Goal: Information Seeking & Learning: Learn about a topic

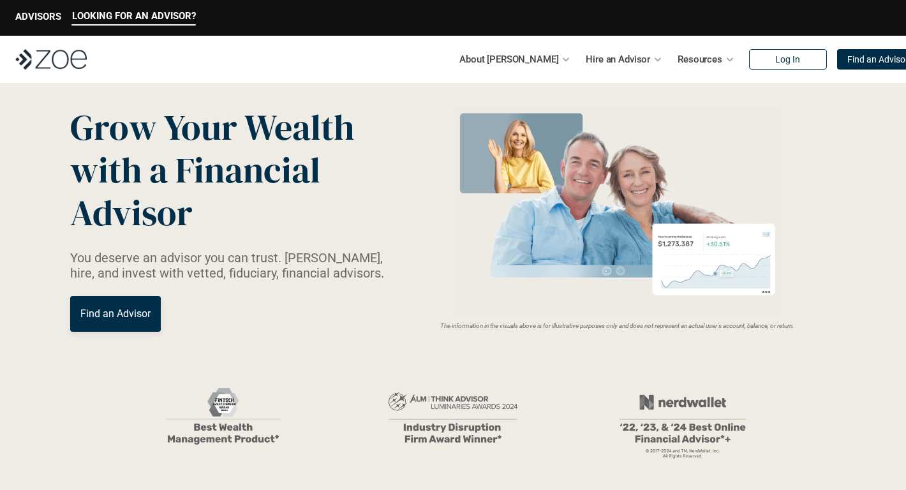
scroll to position [56, 0]
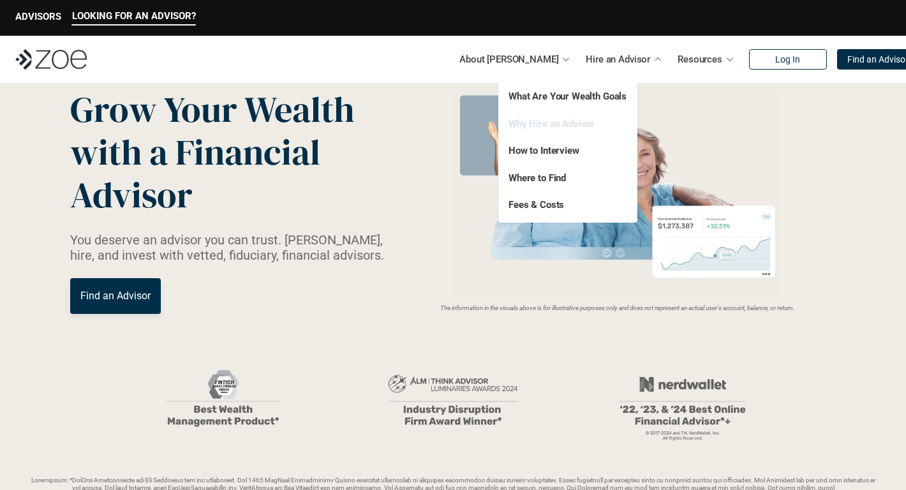
click at [574, 124] on link "Why Hire an Advisor" at bounding box center [551, 122] width 86 height 11
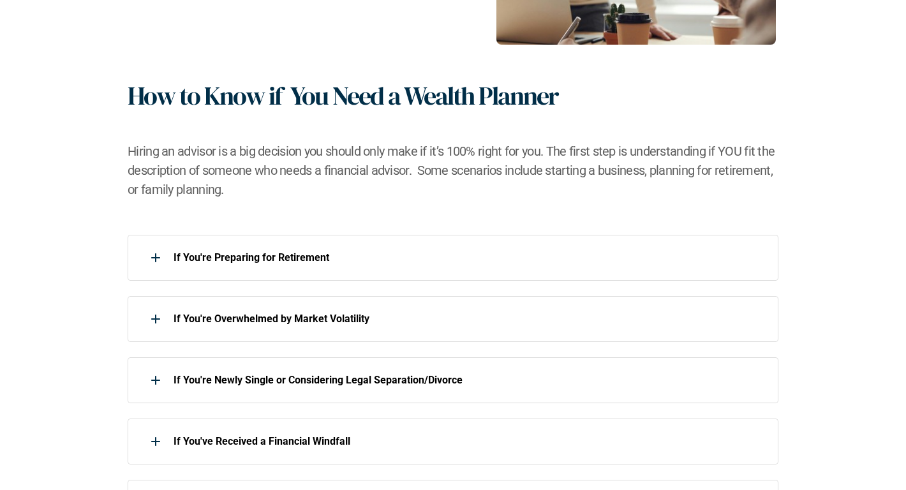
scroll to position [485, 0]
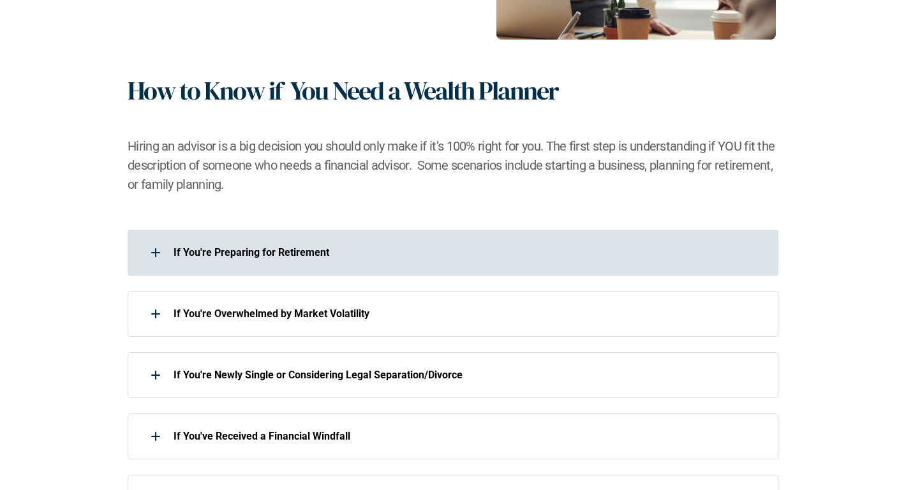
click at [391, 258] on p "If You're Preparing for Retirement" at bounding box center [467, 252] width 588 height 12
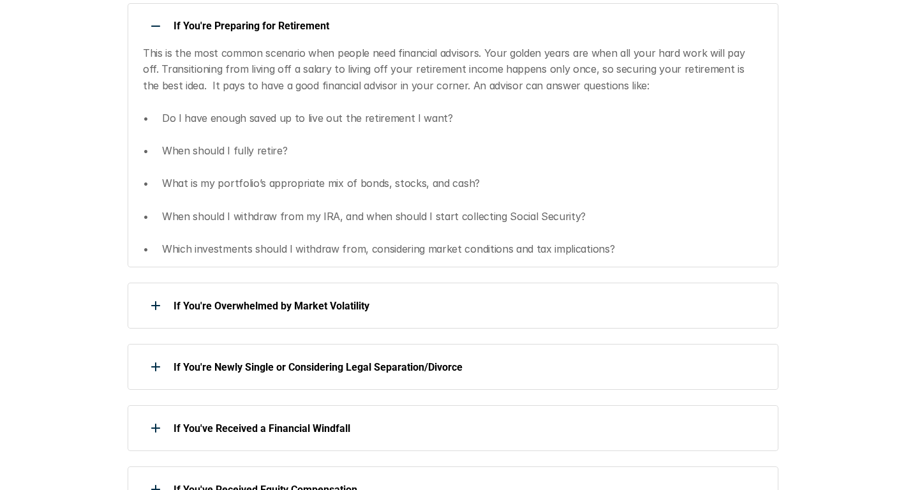
scroll to position [728, 0]
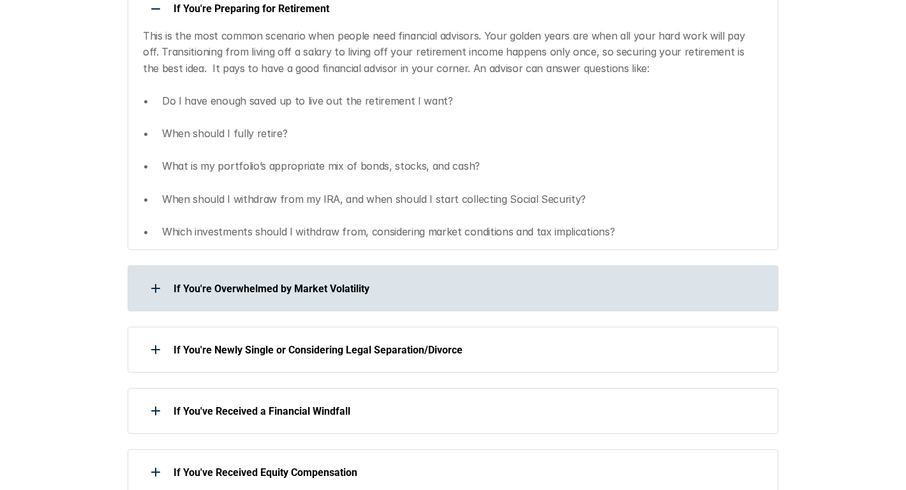
click at [360, 278] on div "If You're Overwhelmed by Market Volatility" at bounding box center [445, 289] width 634 height 26
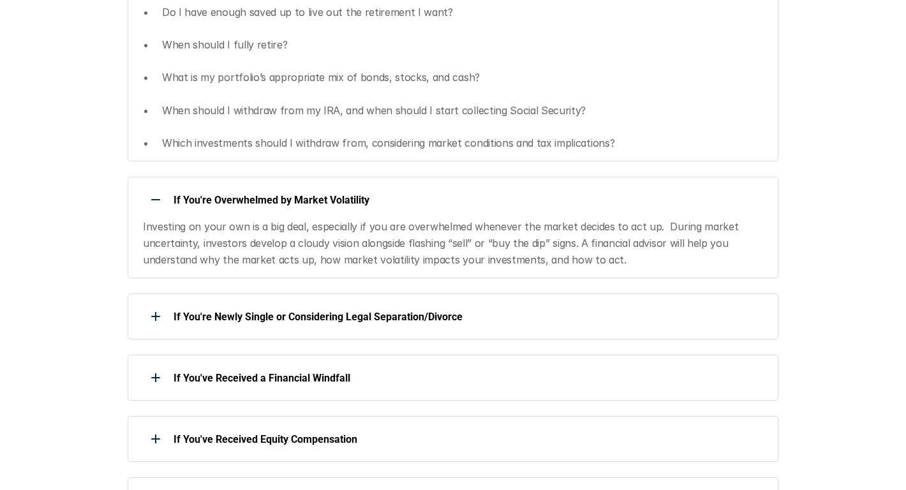
scroll to position [833, 0]
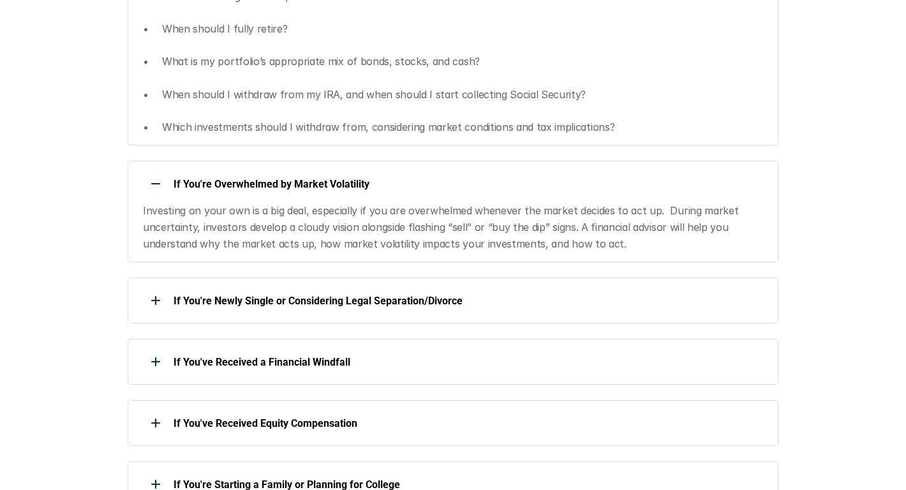
click at [348, 198] on div "If You're Overwhelmed by Market Volatility Investing on your own is a big deal,…" at bounding box center [453, 211] width 651 height 101
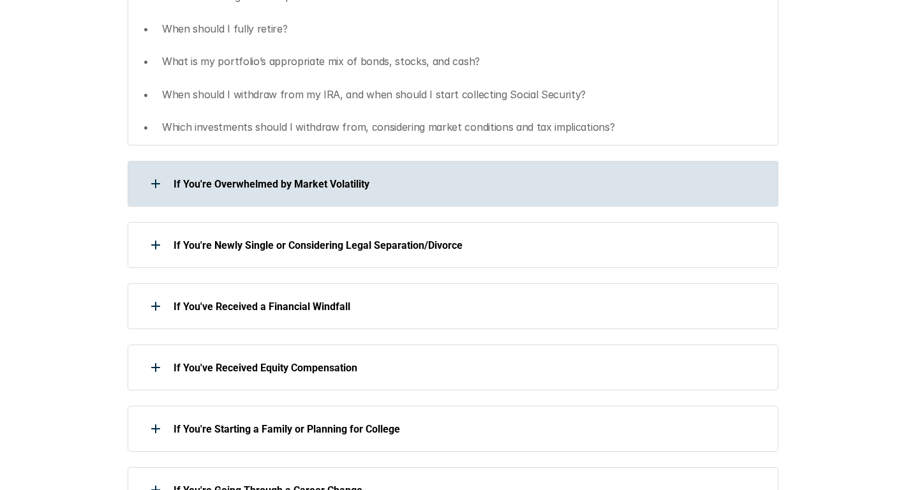
click at [353, 172] on div "If You're Overwhelmed by Market Volatility" at bounding box center [445, 184] width 634 height 26
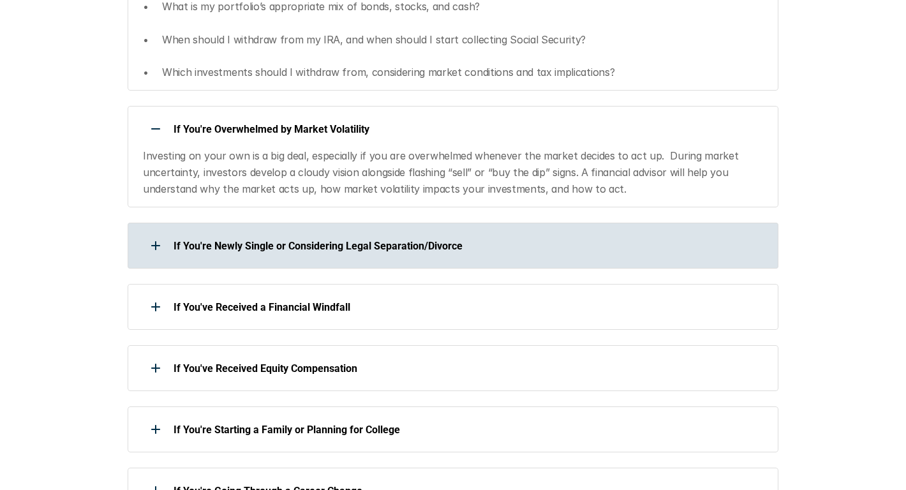
scroll to position [893, 0]
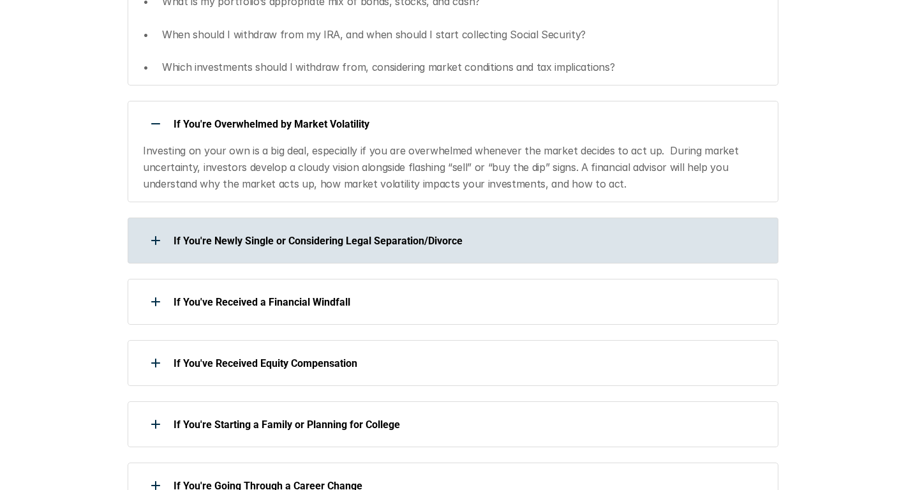
click at [347, 245] on p "If You're Newly Single or Considering Legal Separation/Divorce" at bounding box center [467, 241] width 588 height 12
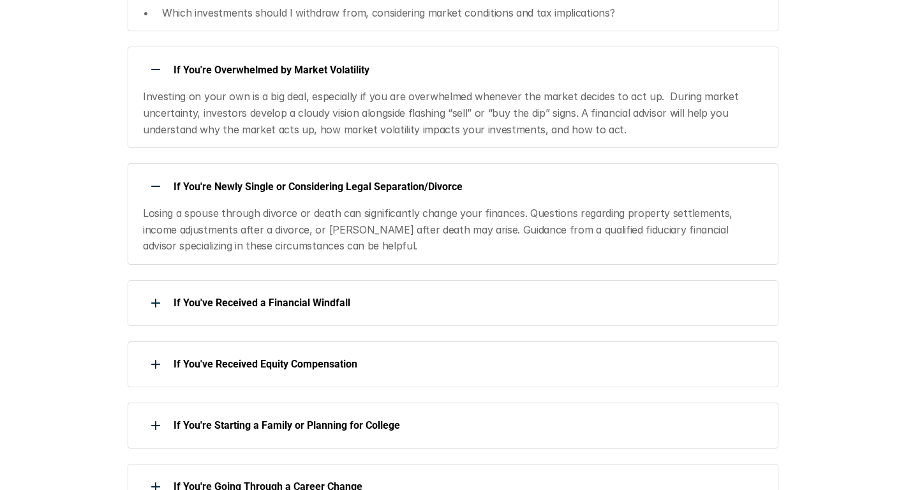
scroll to position [957, 0]
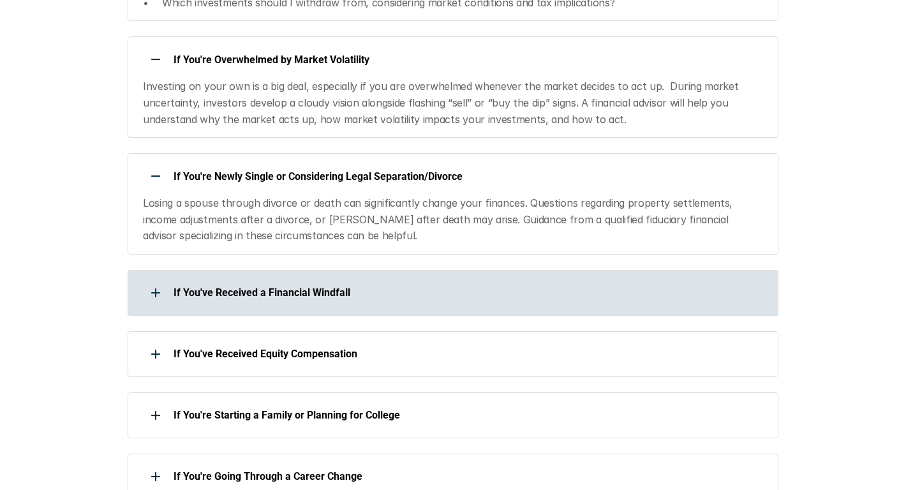
click at [340, 287] on p "If You've Received a Financial Windfall" at bounding box center [467, 292] width 588 height 12
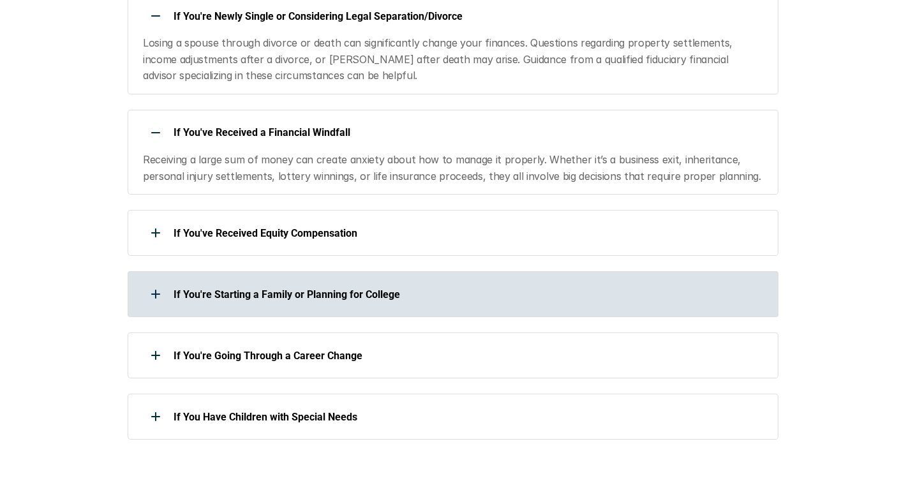
scroll to position [1119, 0]
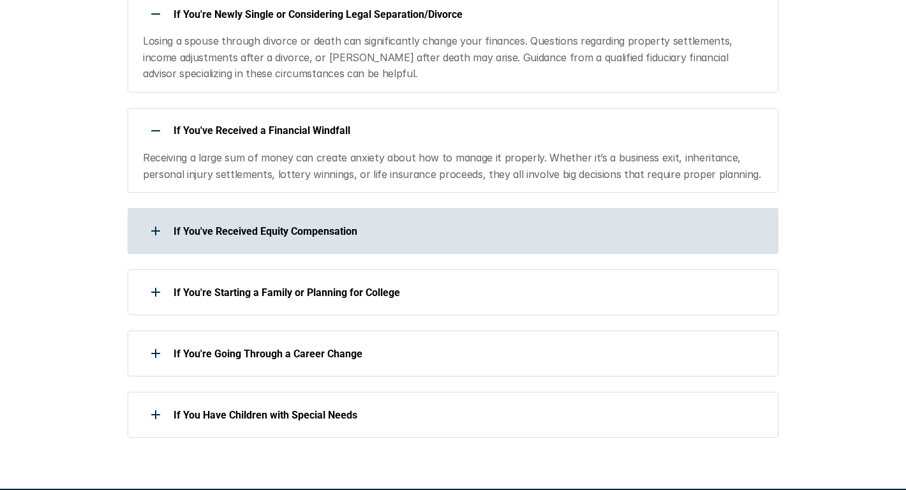
click at [318, 227] on p "If You've Received Equity Compensation" at bounding box center [467, 231] width 588 height 12
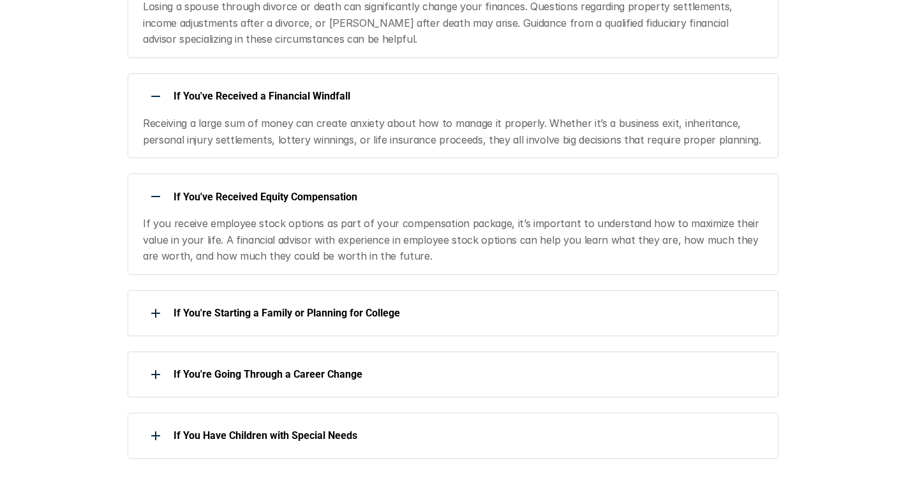
scroll to position [1170, 0]
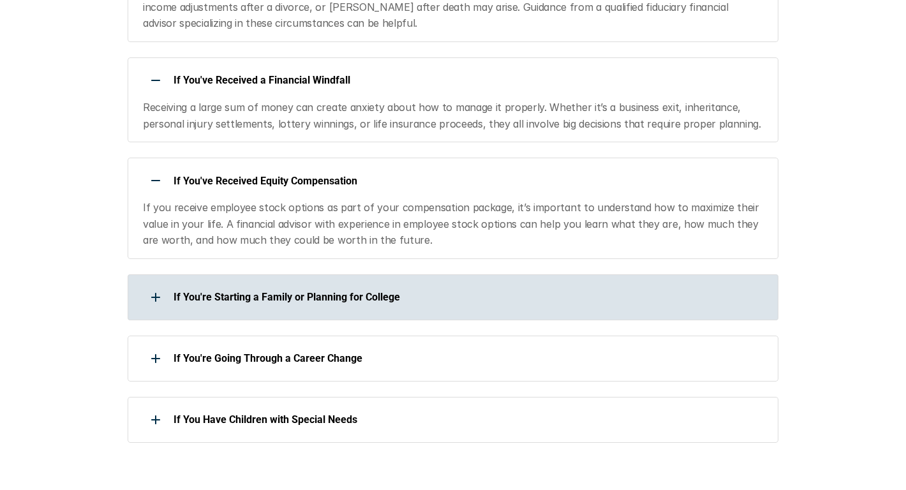
click at [340, 285] on div "If You're Starting a Family or Planning for College" at bounding box center [445, 297] width 634 height 26
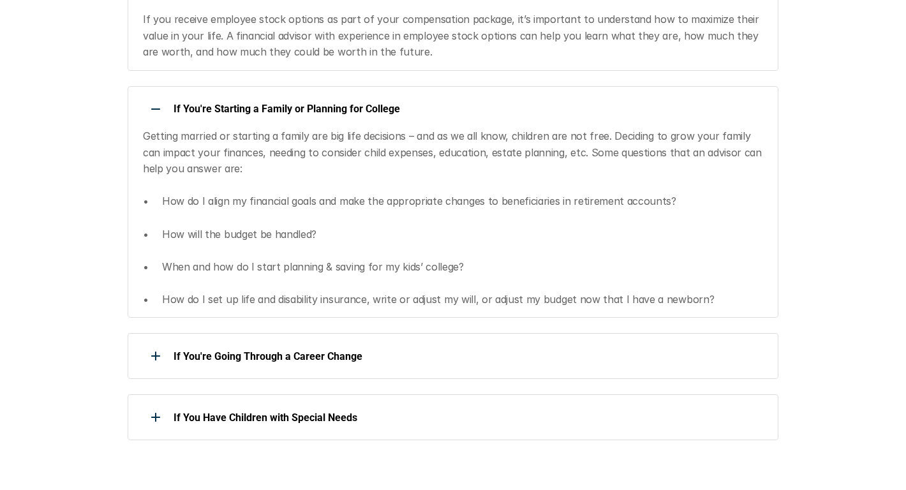
scroll to position [1362, 0]
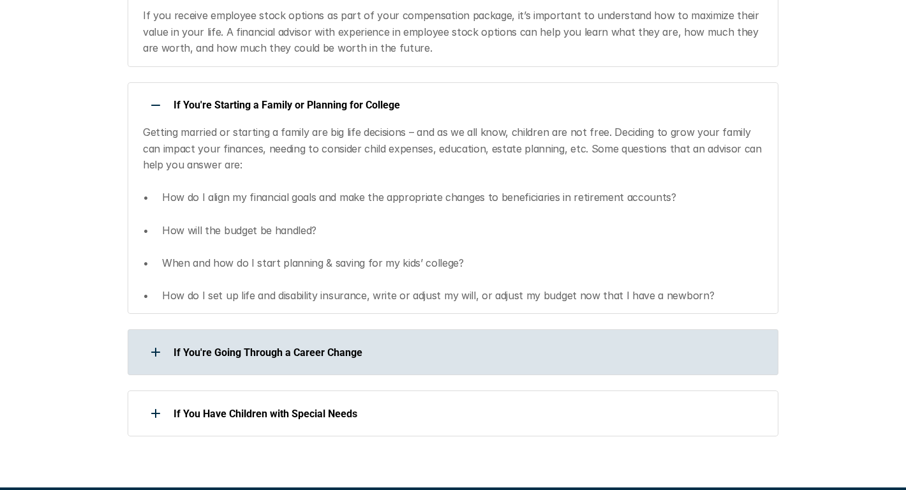
click at [325, 345] on div "If You're Going Through a Career Change" at bounding box center [445, 352] width 634 height 26
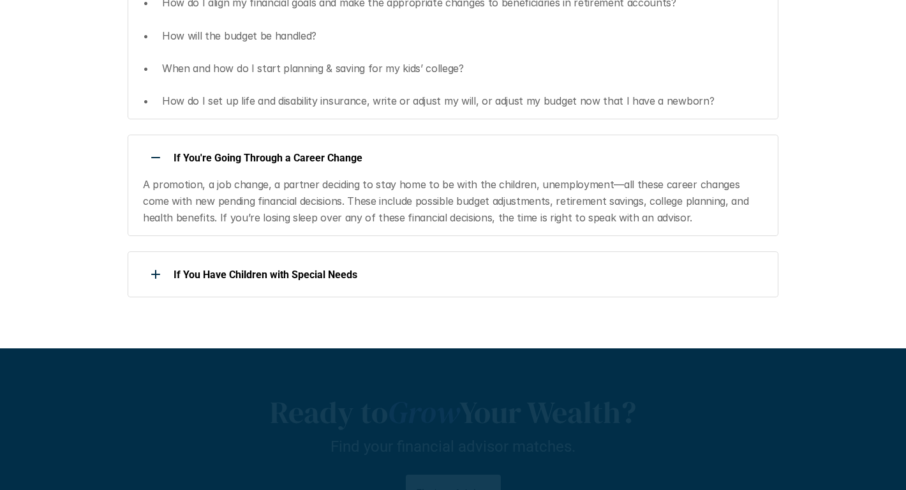
scroll to position [1558, 0]
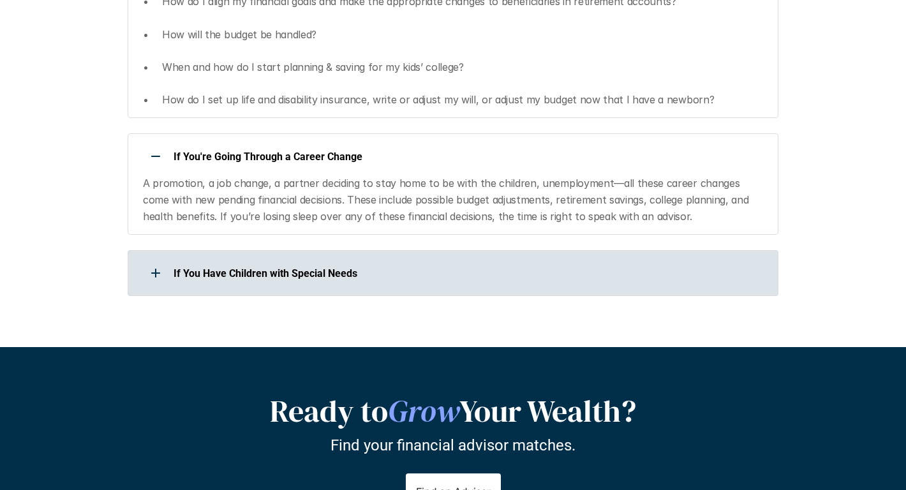
click at [318, 293] on div "If You Have Children with Special Needs" at bounding box center [453, 273] width 651 height 46
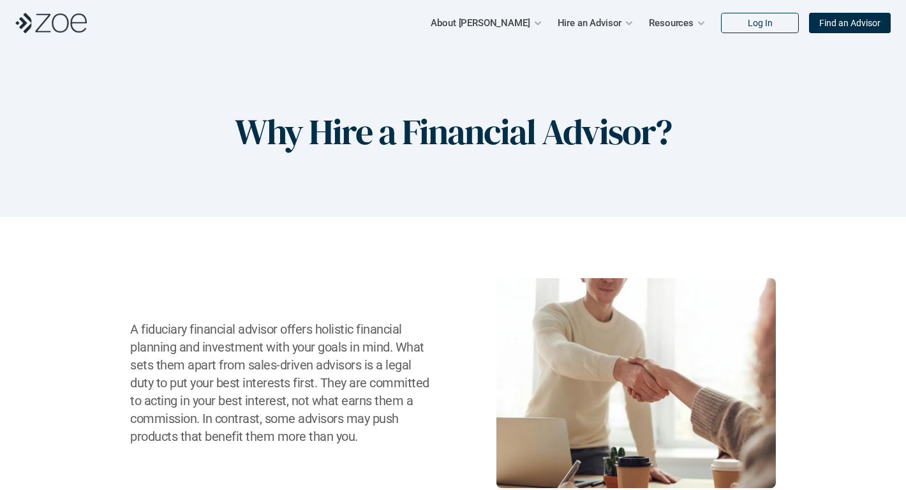
scroll to position [0, 0]
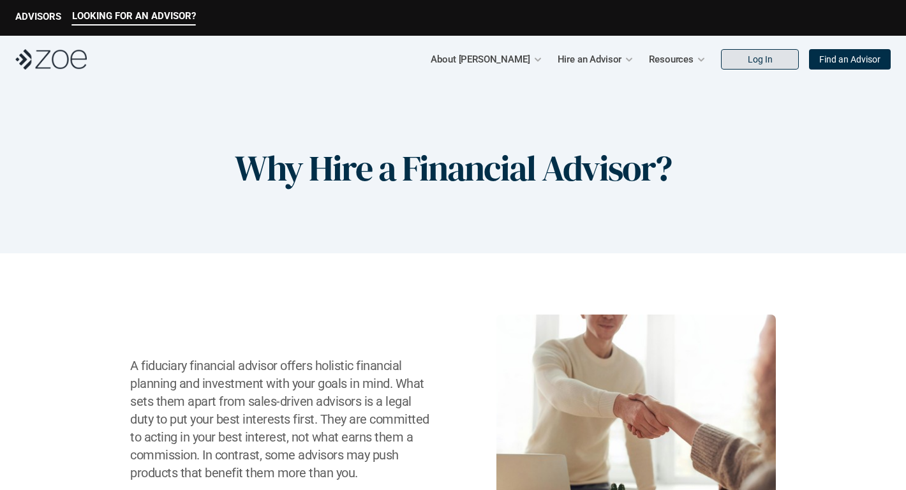
click at [816, 56] on link "Find an Advisor" at bounding box center [850, 59] width 82 height 20
